Goal: Information Seeking & Learning: Learn about a topic

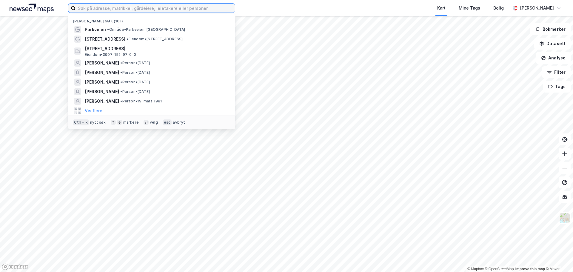
click at [139, 7] on input at bounding box center [155, 8] width 159 height 9
paste input "Dikeveien 48 og 45"
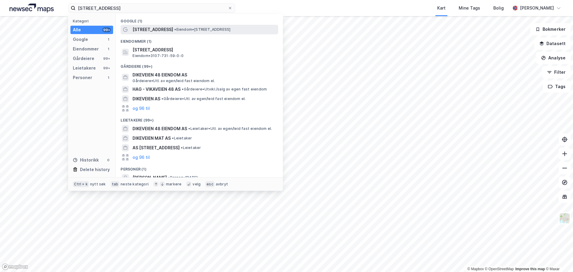
click at [162, 27] on div "Dikeveien 48 • Eiendom • Dikeveien 48, 1661 Rolvsøy" at bounding box center [205, 29] width 144 height 7
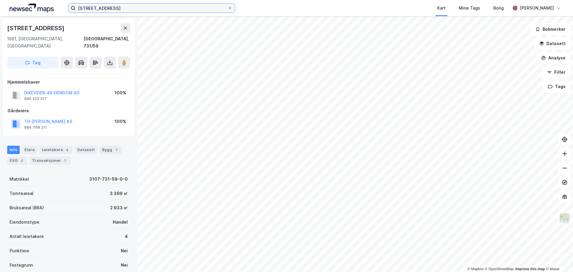
click at [127, 8] on input "[STREET_ADDRESS]" at bounding box center [152, 8] width 152 height 9
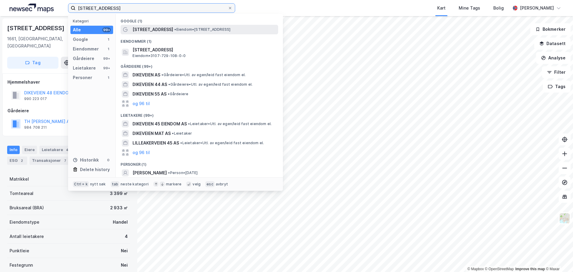
type input "[STREET_ADDRESS]"
click at [207, 27] on div "Dikeveien 45 • Eiendom • Dikeveien 45, 1661 Rolvsøy" at bounding box center [205, 29] width 144 height 7
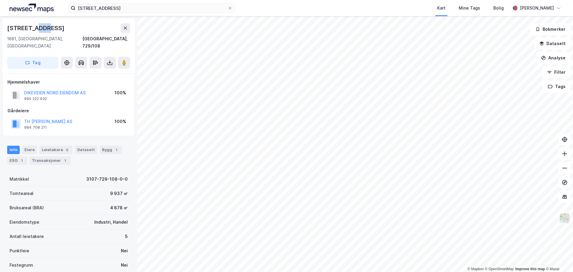
drag, startPoint x: 53, startPoint y: 28, endPoint x: 34, endPoint y: 32, distance: 19.6
click at [34, 32] on div "[STREET_ADDRESS]" at bounding box center [68, 28] width 123 height 10
click at [58, 146] on div "Leietakere 5" at bounding box center [55, 150] width 33 height 8
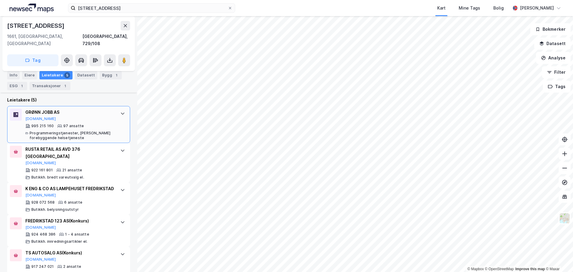
scroll to position [2, 0]
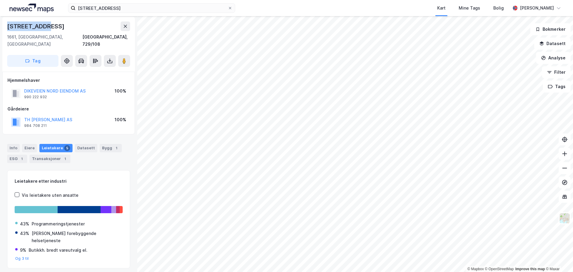
drag, startPoint x: 50, startPoint y: 24, endPoint x: 7, endPoint y: 30, distance: 43.7
click at [7, 30] on div "Dikeveien 45 1661, Rolvsøy, Østfold Fredrikstad, 729/108 Tag" at bounding box center [68, 44] width 133 height 55
copy div "[STREET_ADDRESS]"
click at [10, 144] on div "Info" at bounding box center [13, 148] width 13 height 8
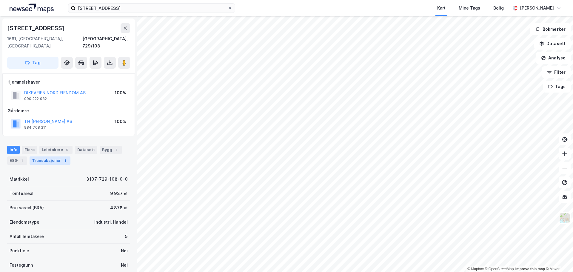
click at [49, 156] on div "Transaksjoner 1" at bounding box center [50, 160] width 41 height 8
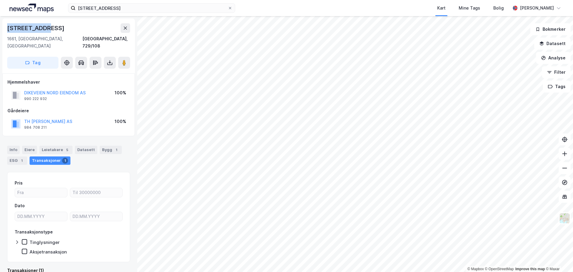
drag, startPoint x: 52, startPoint y: 27, endPoint x: 13, endPoint y: 24, distance: 39.2
click at [7, 26] on div "[STREET_ADDRESS]" at bounding box center [68, 28] width 123 height 10
copy div "[STREET_ADDRESS]"
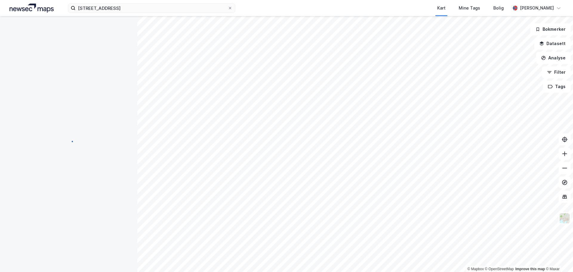
scroll to position [1, 0]
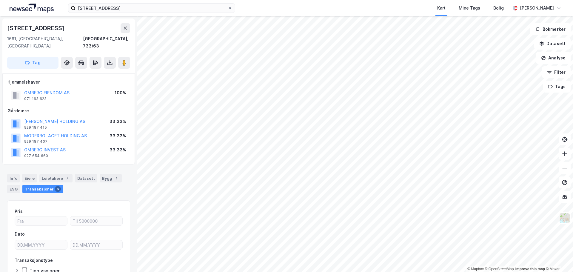
scroll to position [1, 0]
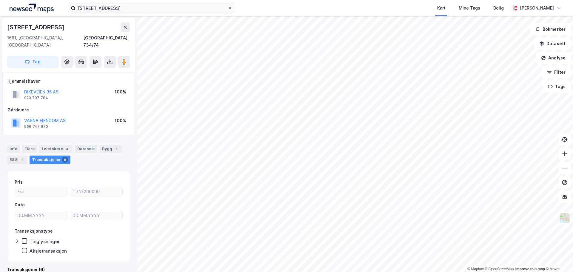
scroll to position [1, 0]
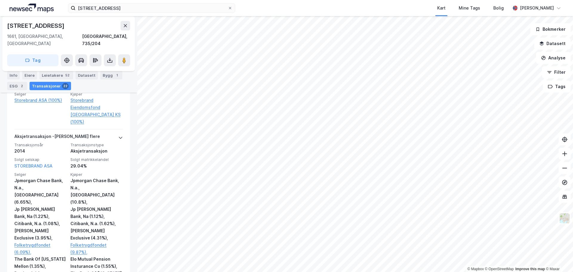
scroll to position [428, 0]
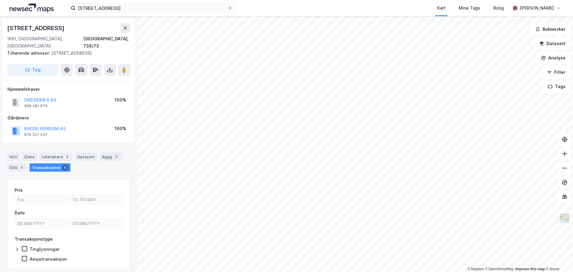
scroll to position [0, 0]
click at [61, 152] on div "Leietakere 3" at bounding box center [55, 156] width 33 height 8
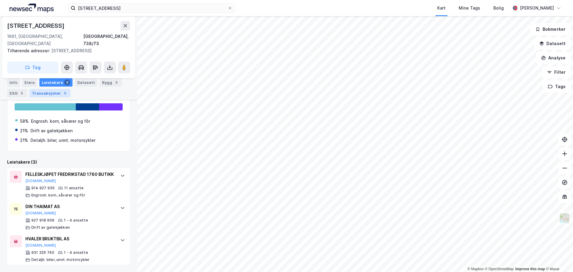
scroll to position [22, 0]
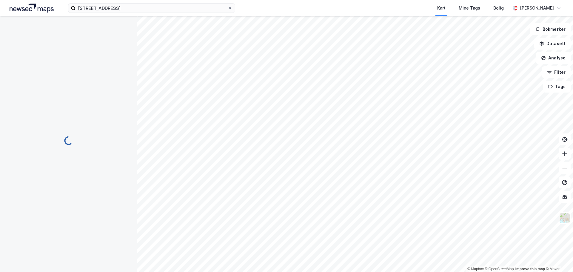
scroll to position [22, 0]
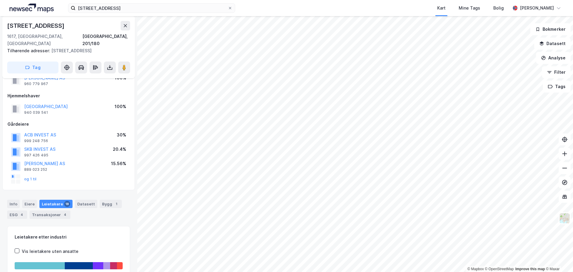
scroll to position [22, 0]
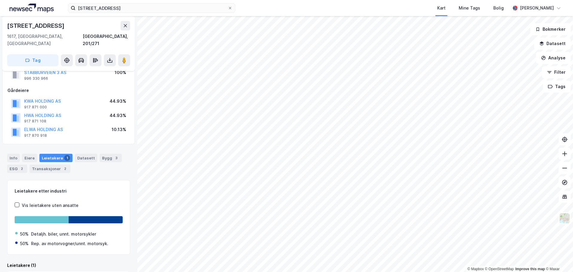
scroll to position [20, 0]
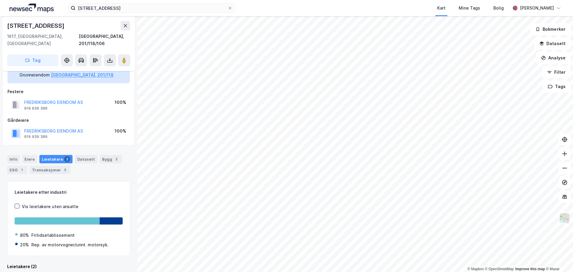
scroll to position [20, 0]
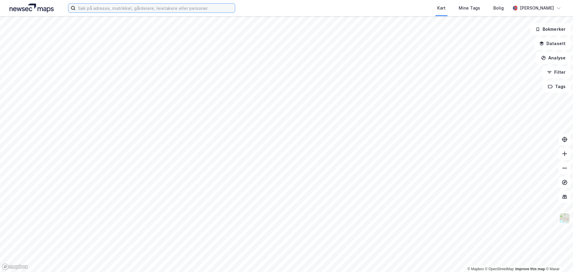
click at [178, 7] on input at bounding box center [155, 8] width 159 height 9
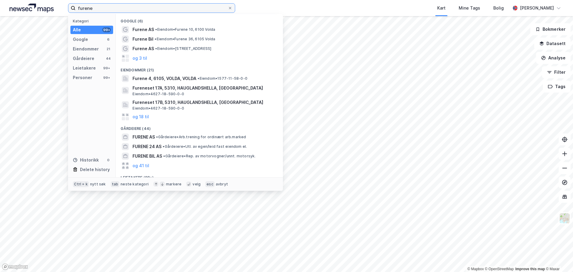
click at [87, 9] on input "furene" at bounding box center [152, 8] width 152 height 9
click at [101, 9] on input "furene" at bounding box center [152, 8] width 152 height 9
drag, startPoint x: 110, startPoint y: 8, endPoint x: 101, endPoint y: 8, distance: 8.4
click at [101, 8] on input "furene" at bounding box center [152, 8] width 152 height 9
type input "furene"
